Goal: Transaction & Acquisition: Purchase product/service

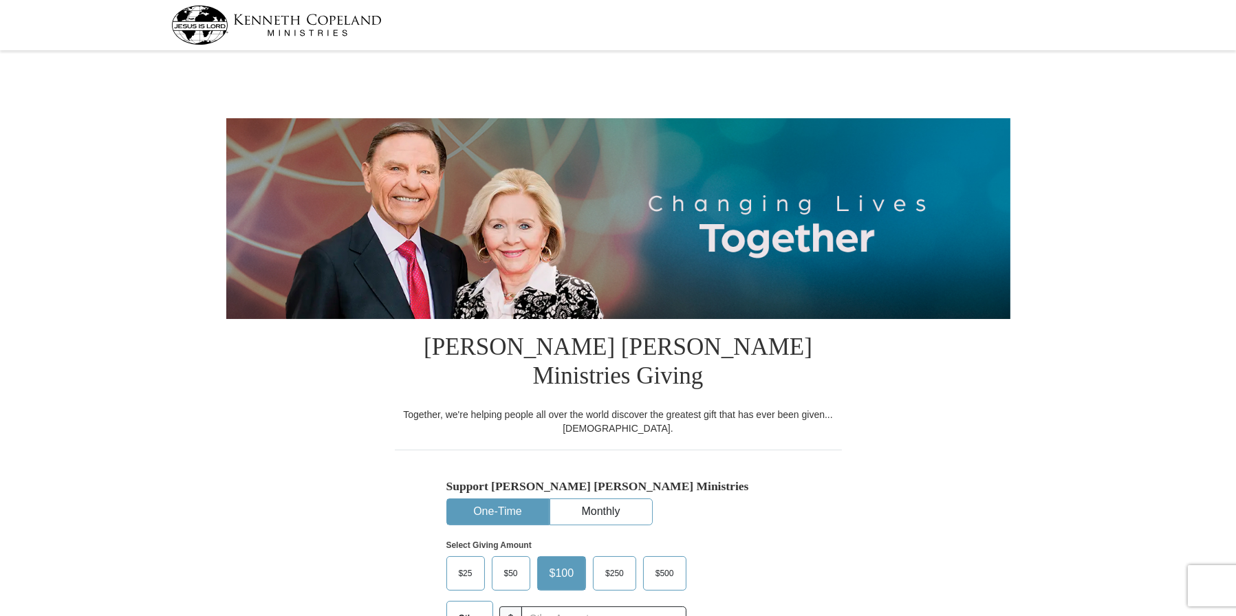
select select "VA"
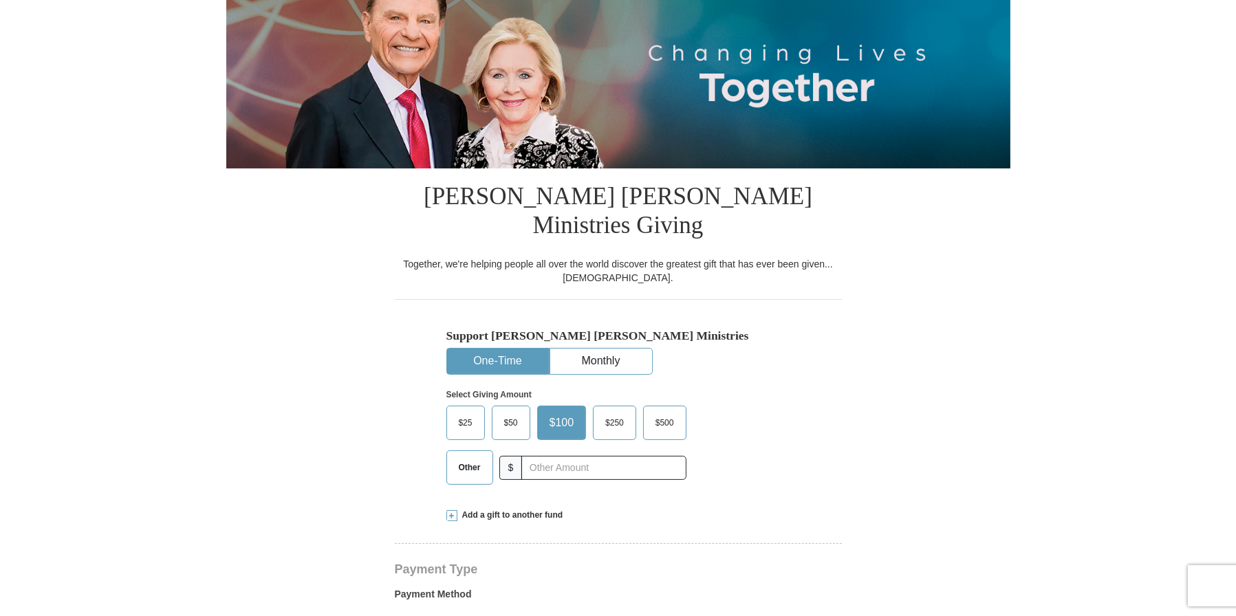
scroll to position [156, 0]
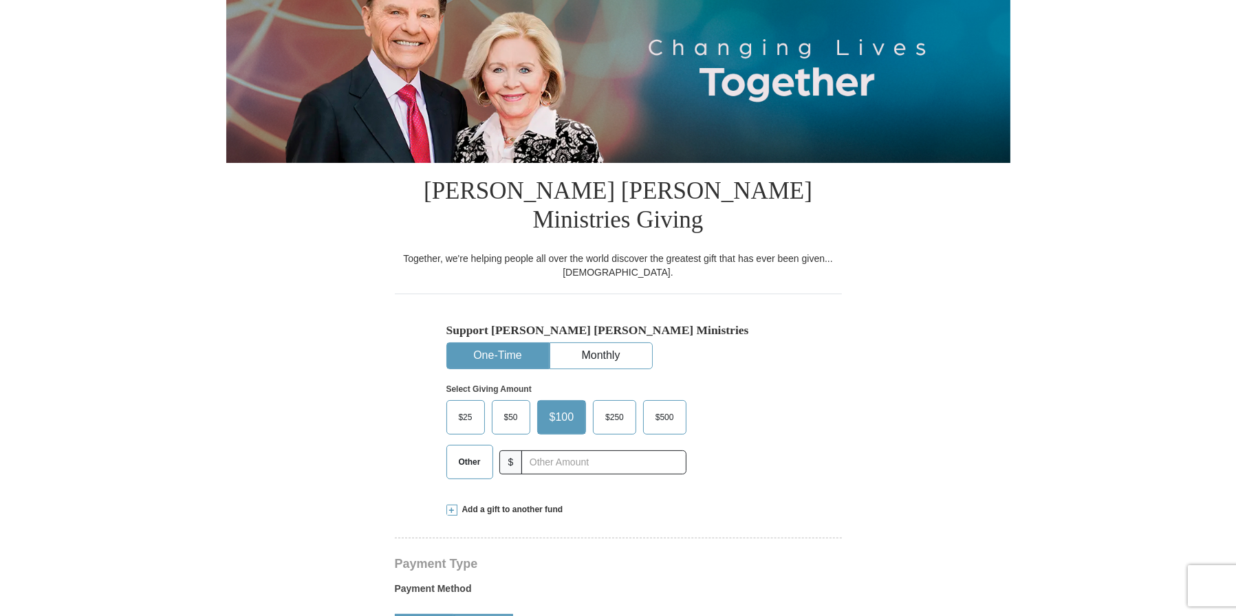
click at [514, 407] on span "$50" at bounding box center [511, 417] width 28 height 21
click at [0, 0] on input "$50" at bounding box center [0, 0] width 0 height 0
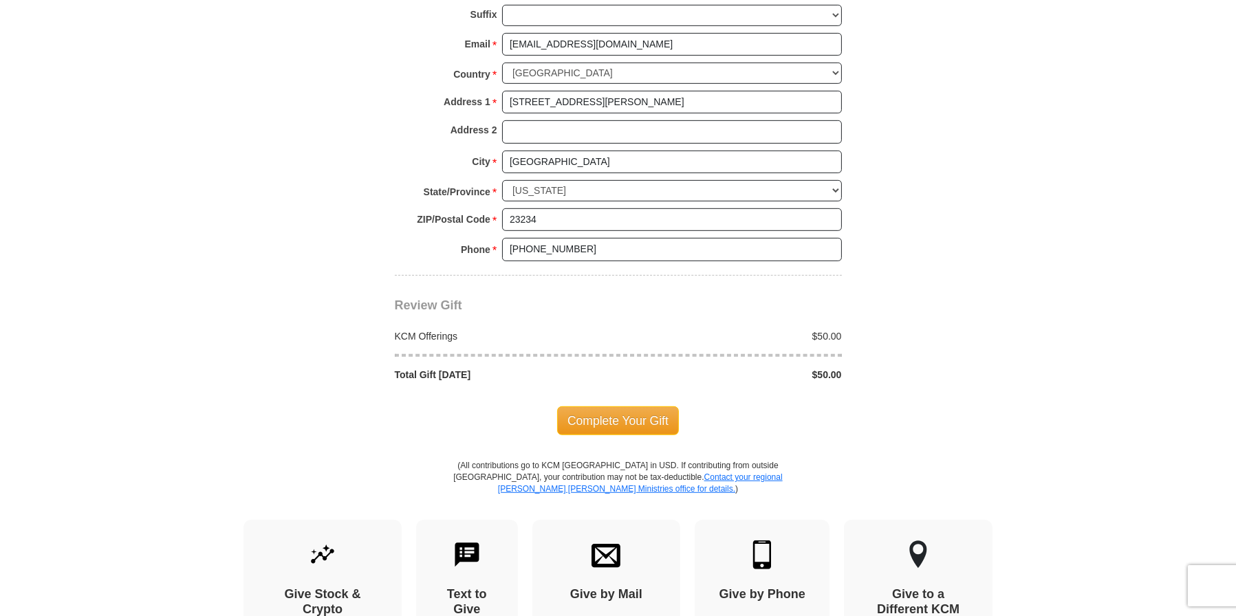
scroll to position [1058, 0]
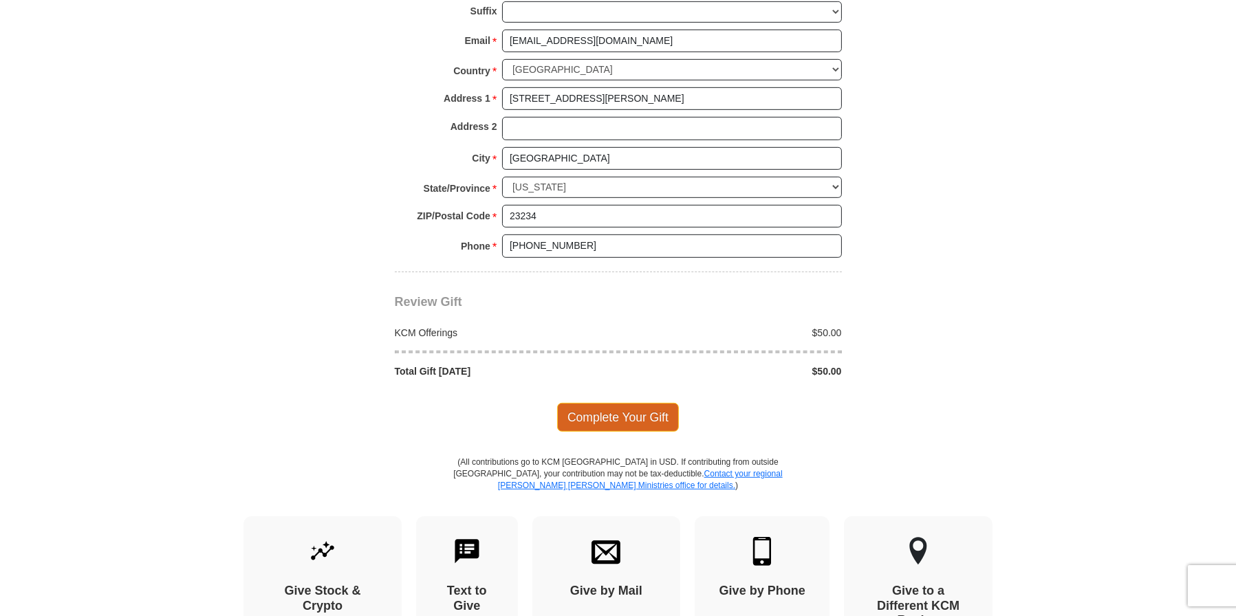
click at [622, 403] on span "Complete Your Gift" at bounding box center [618, 417] width 122 height 29
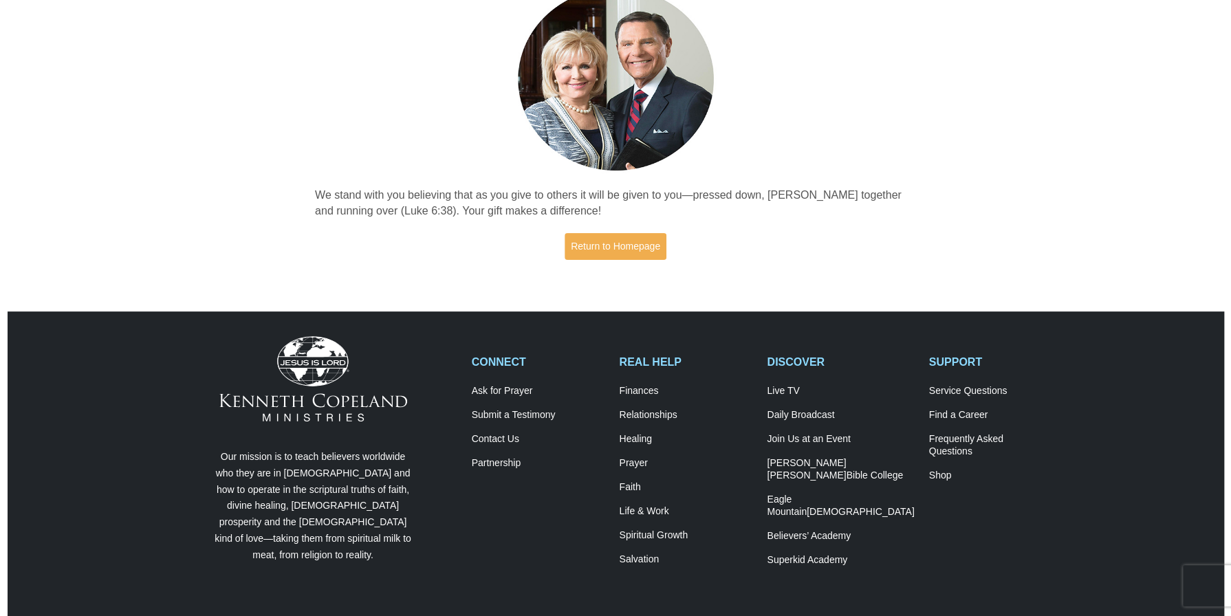
scroll to position [129, 0]
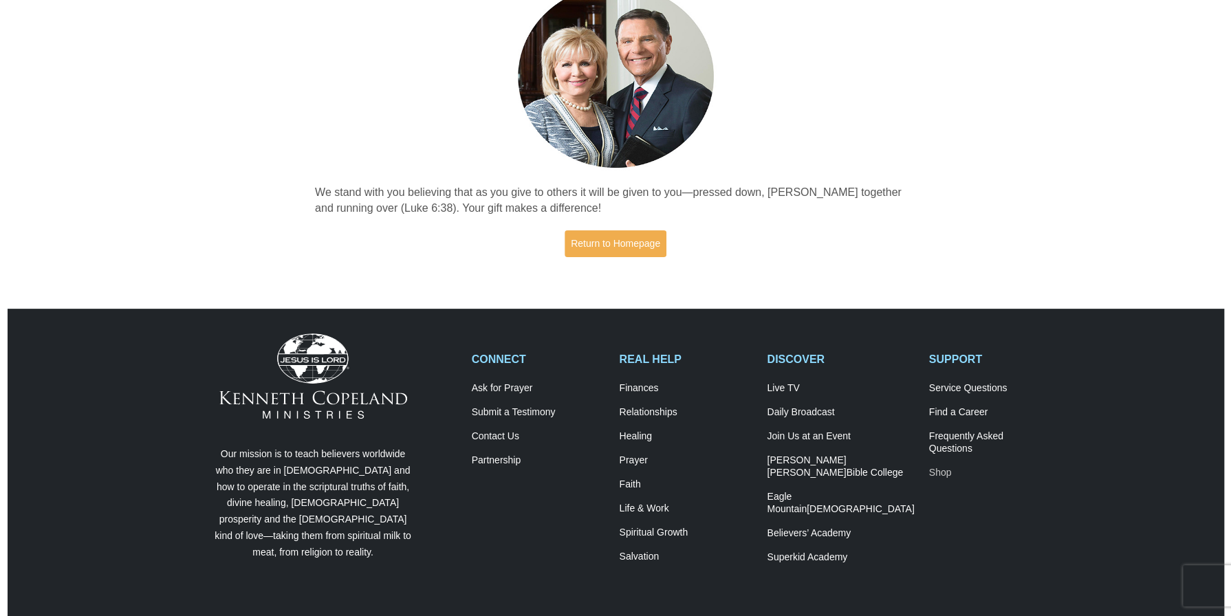
click at [935, 474] on link "Shop" at bounding box center [995, 473] width 133 height 12
